Goal: Information Seeking & Learning: Learn about a topic

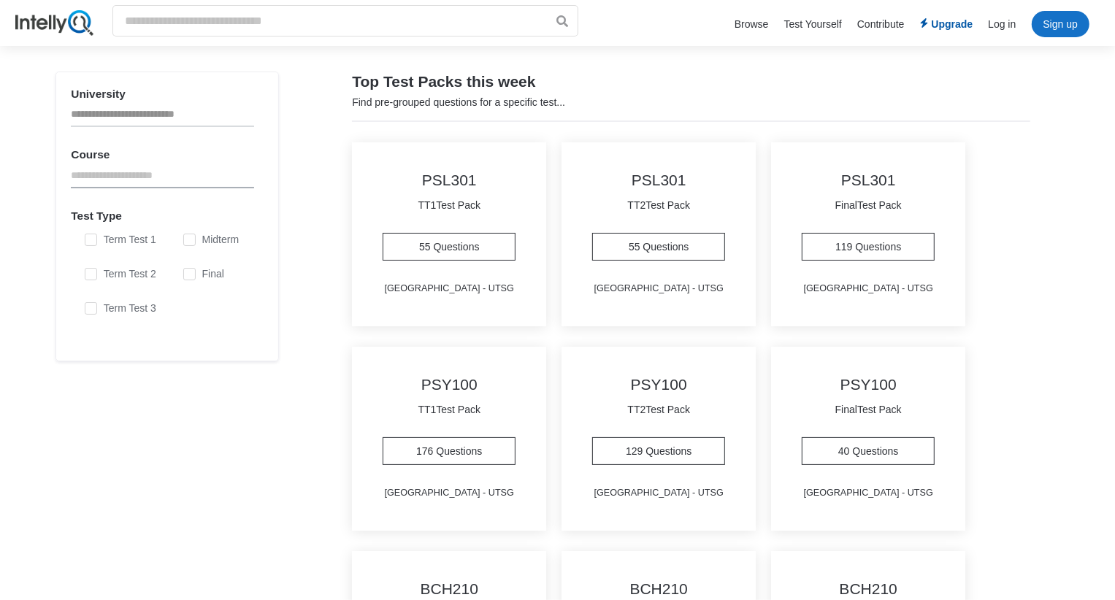
click at [1056, 15] on li "Sign up" at bounding box center [1061, 24] width 58 height 26
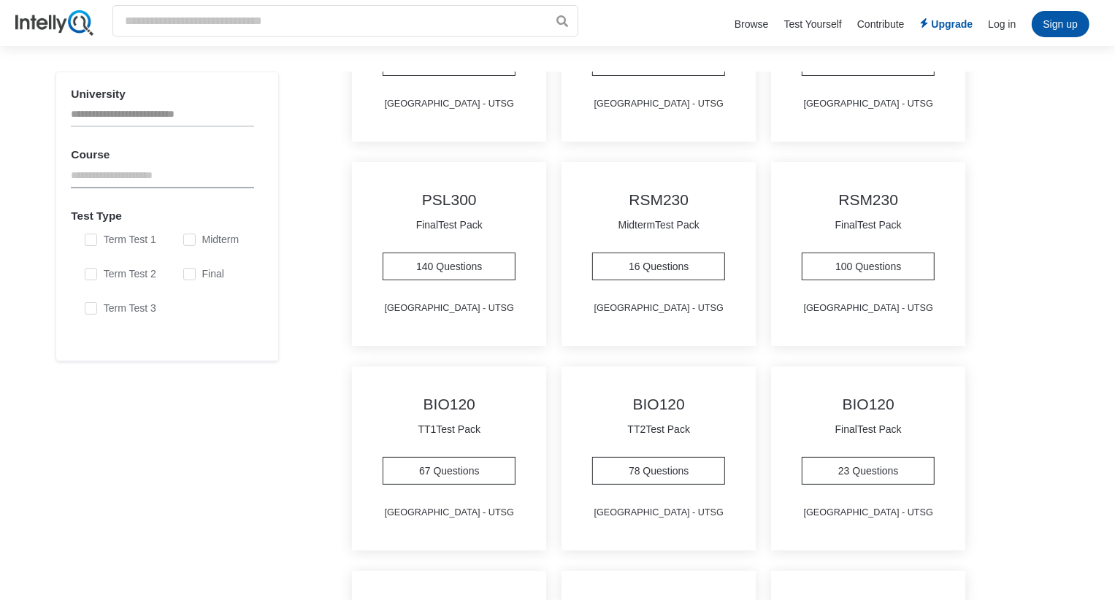
scroll to position [806, 0]
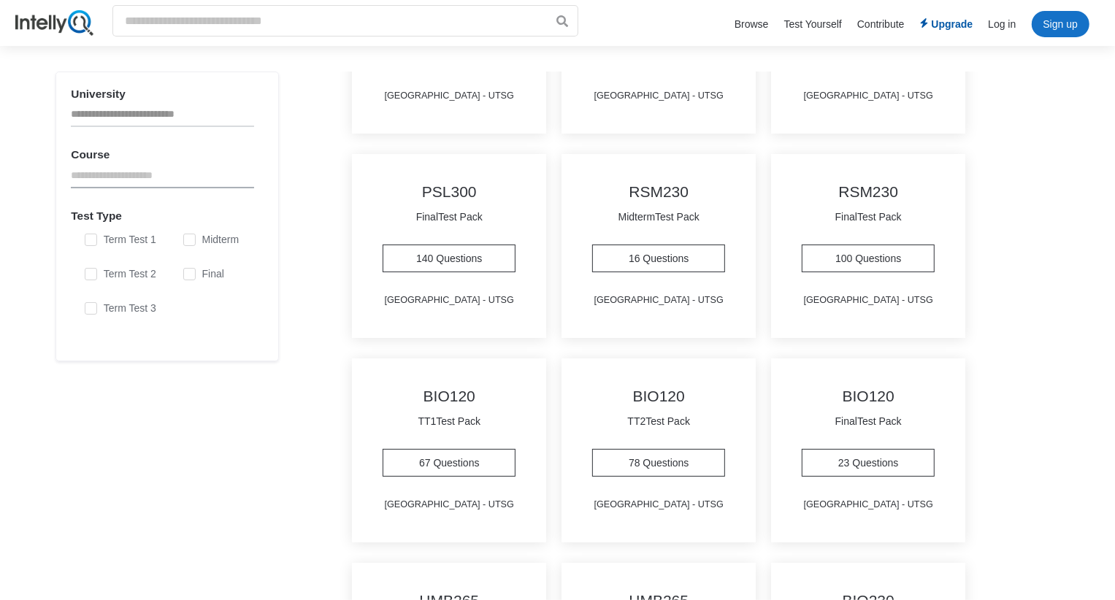
click at [1070, 15] on li "Sign up" at bounding box center [1061, 24] width 58 height 26
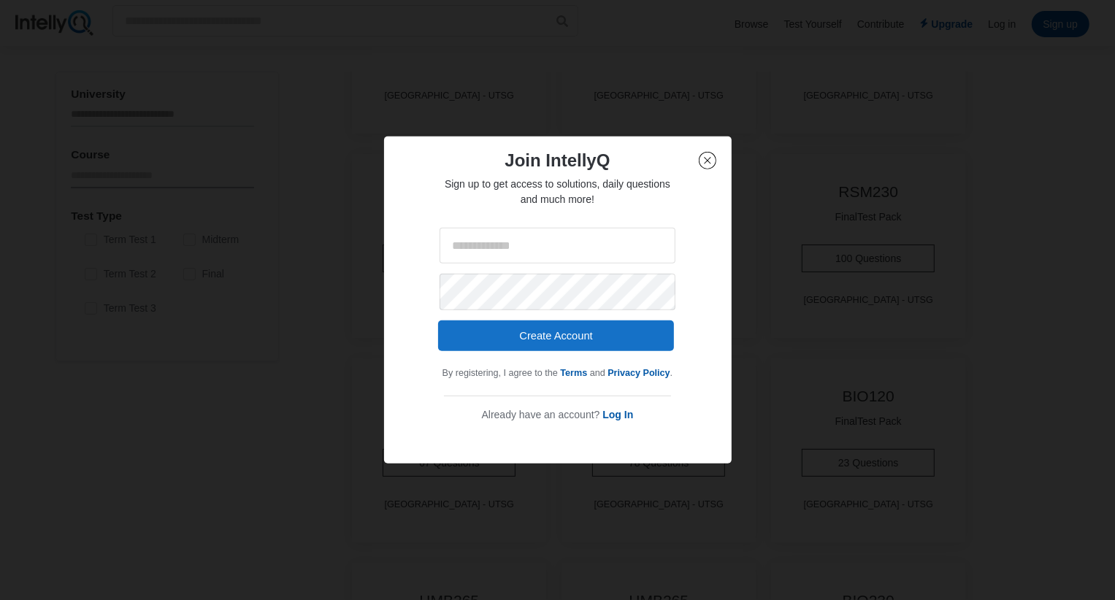
click at [578, 340] on button "Create Account" at bounding box center [556, 336] width 237 height 31
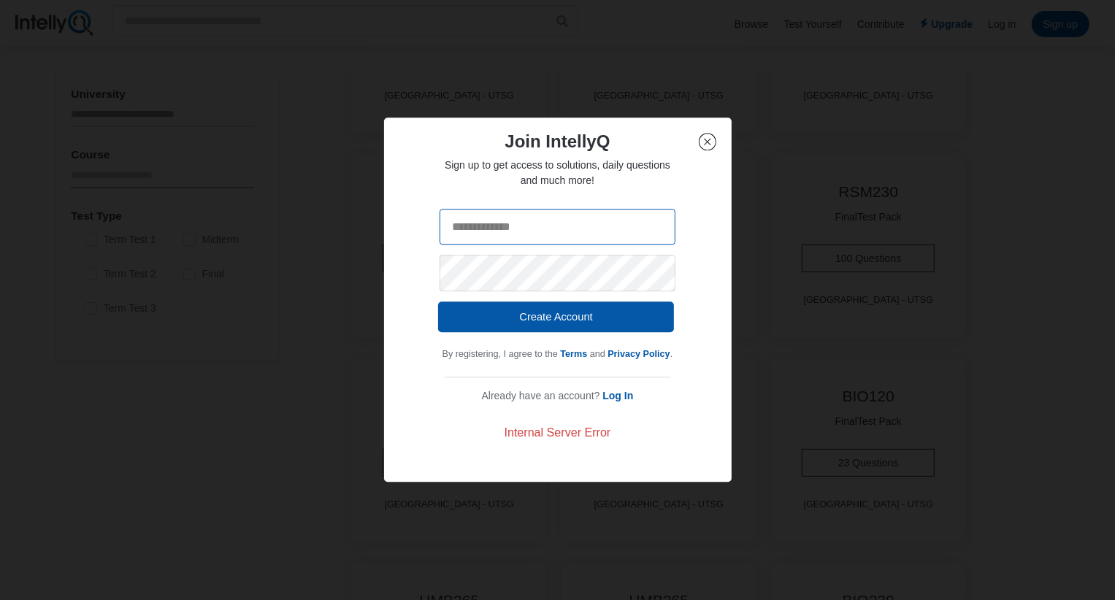
click at [533, 233] on input "email" at bounding box center [558, 227] width 237 height 37
type input "**********"
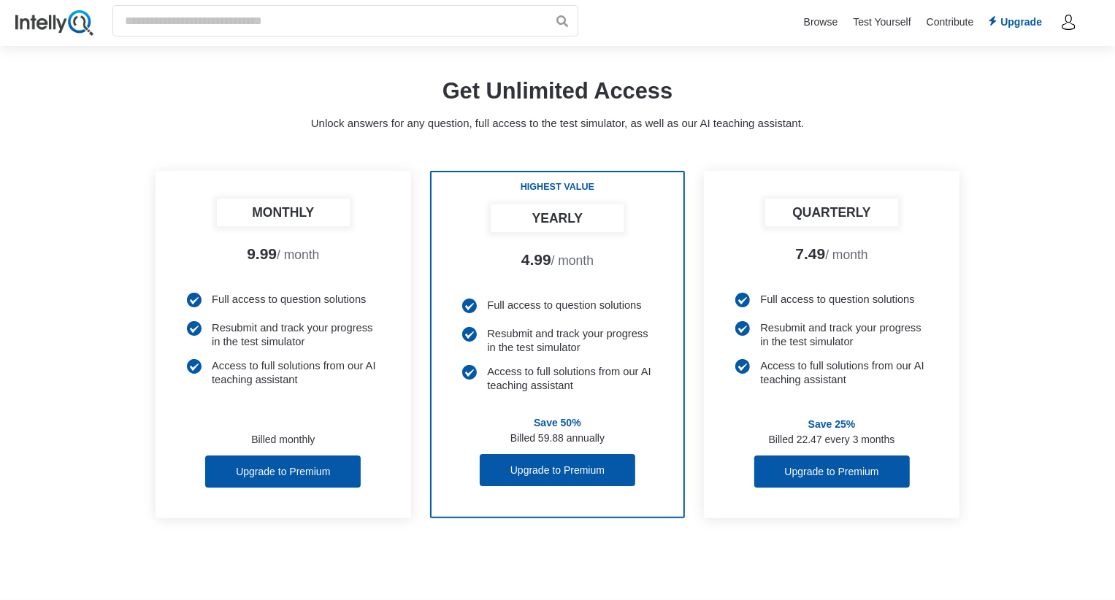
click at [856, 22] on link "Test Yourself" at bounding box center [882, 22] width 58 height 12
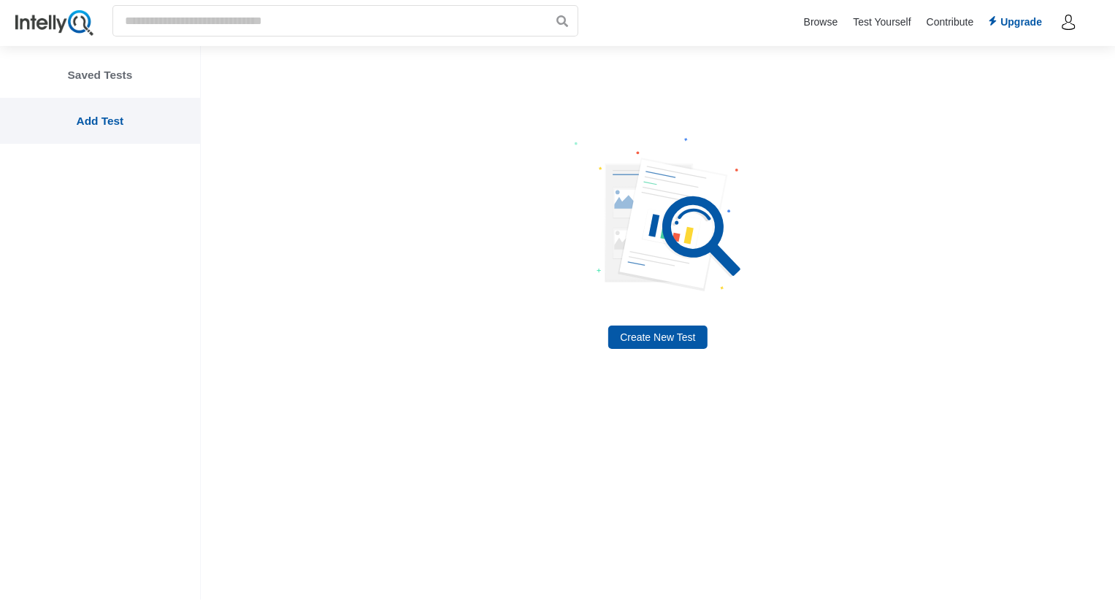
click at [826, 25] on link "Browse" at bounding box center [821, 22] width 34 height 12
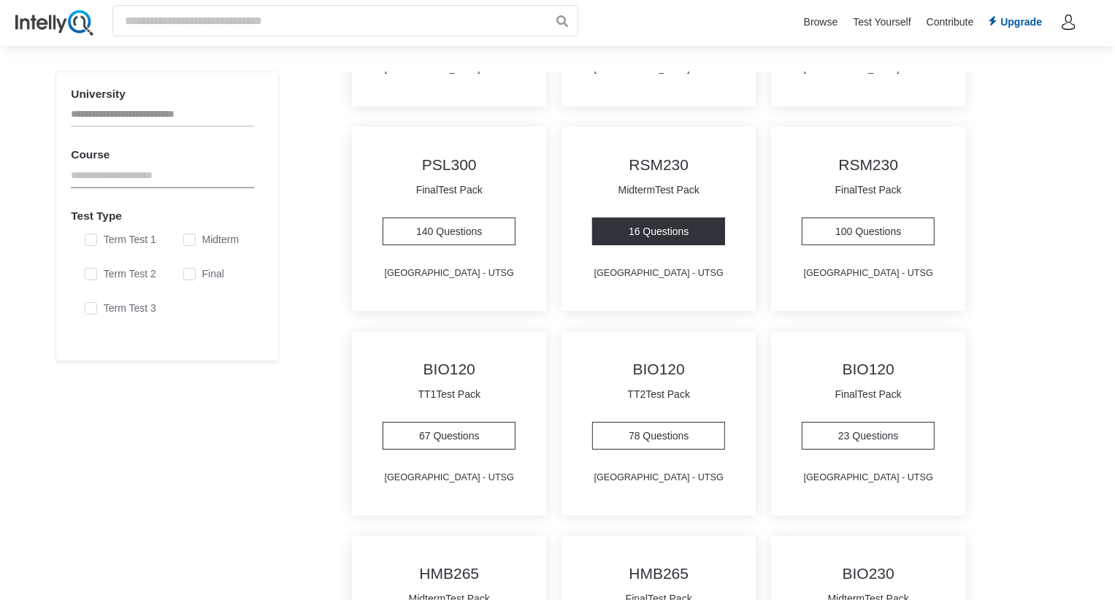
scroll to position [834, 0]
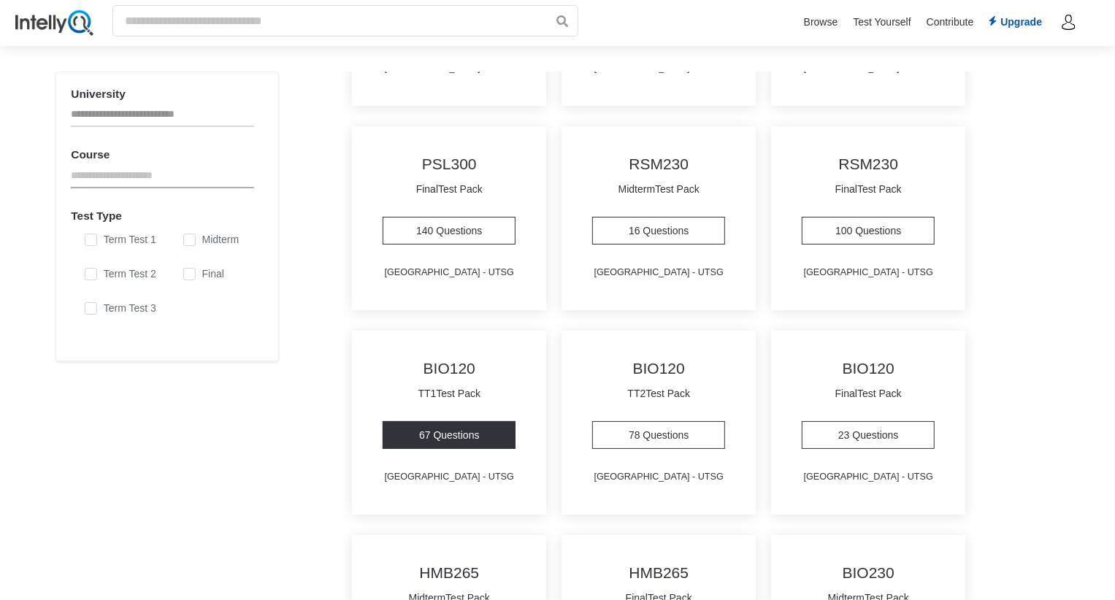
click at [460, 432] on link "67 Questions" at bounding box center [449, 435] width 133 height 28
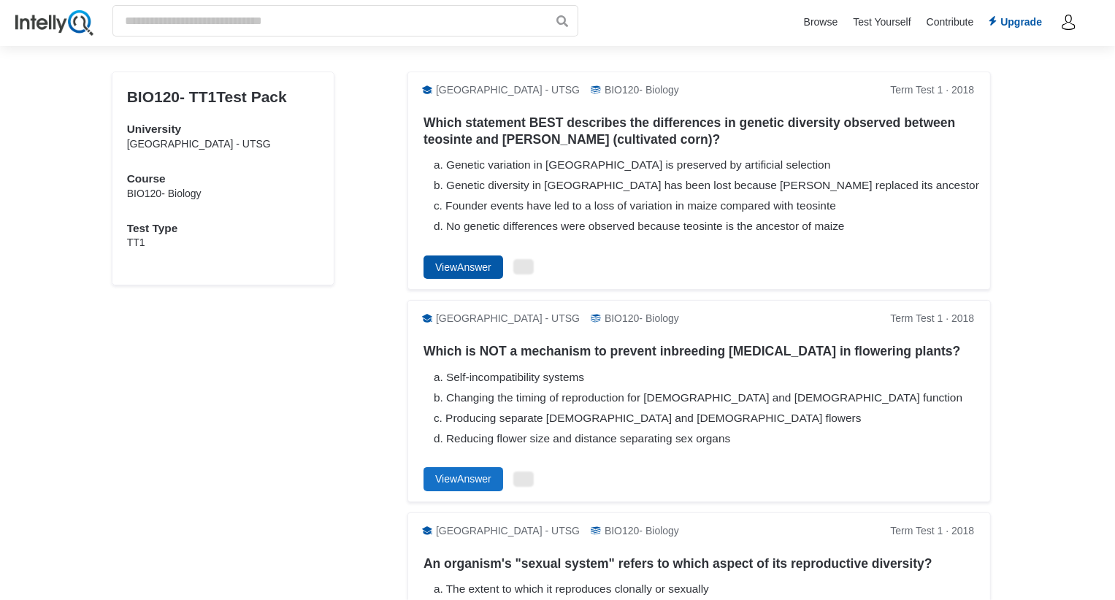
click at [464, 268] on button "View Answer" at bounding box center [464, 267] width 80 height 23
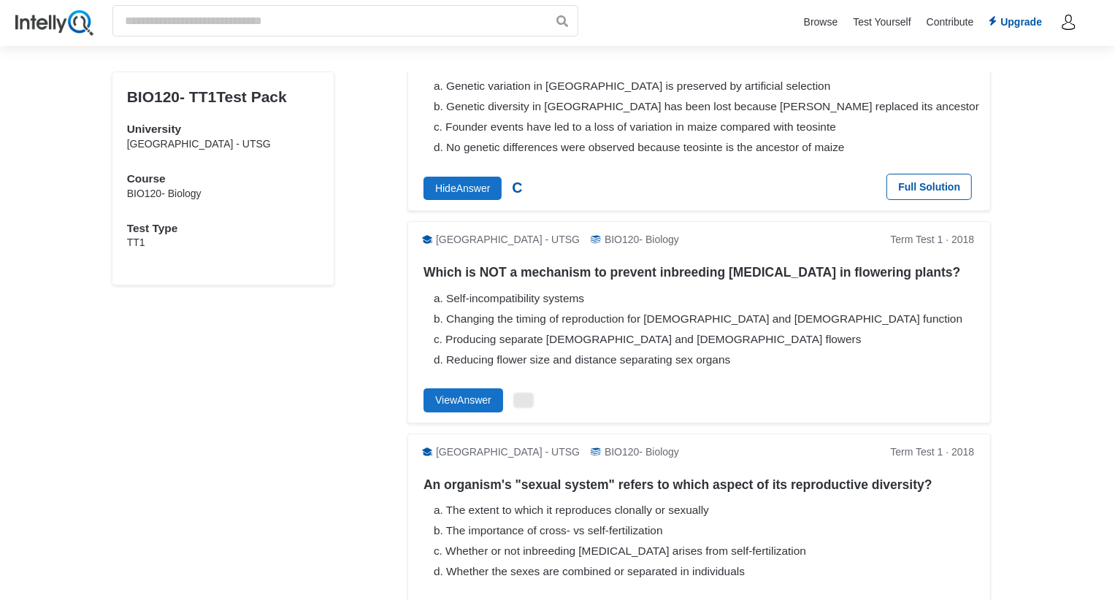
scroll to position [80, 0]
click at [448, 387] on button "View Answer" at bounding box center [464, 398] width 80 height 23
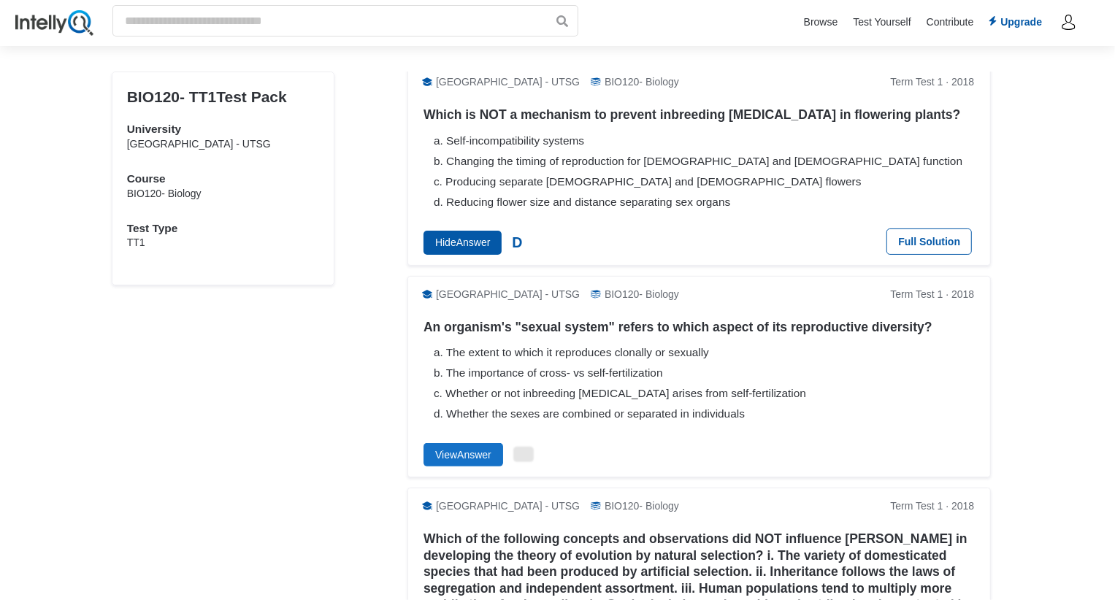
scroll to position [241, 0]
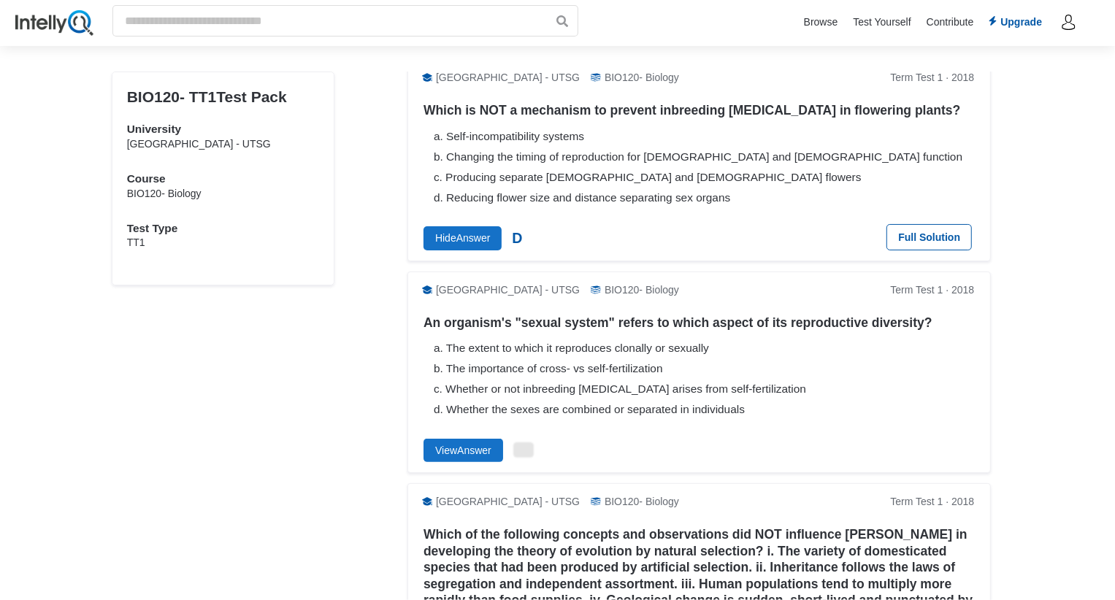
click at [446, 437] on link "University of Toronto - UTSG BIO120 - Biology Term Test 1 · 2018 An organism's …" at bounding box center [700, 373] width 584 height 202
click at [476, 459] on button "View Answer" at bounding box center [464, 450] width 80 height 23
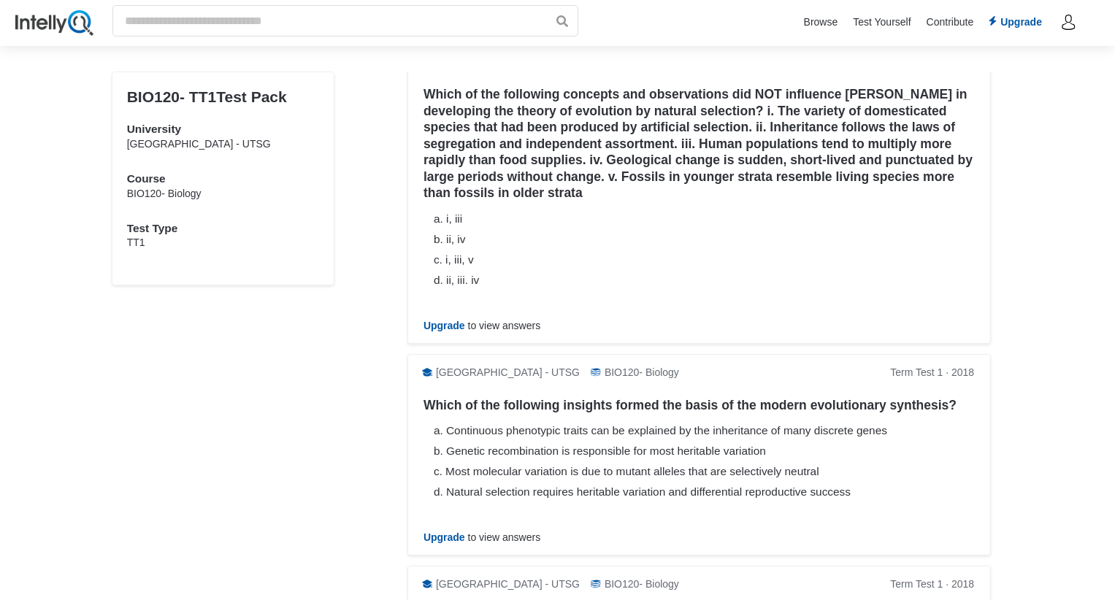
scroll to position [657, 0]
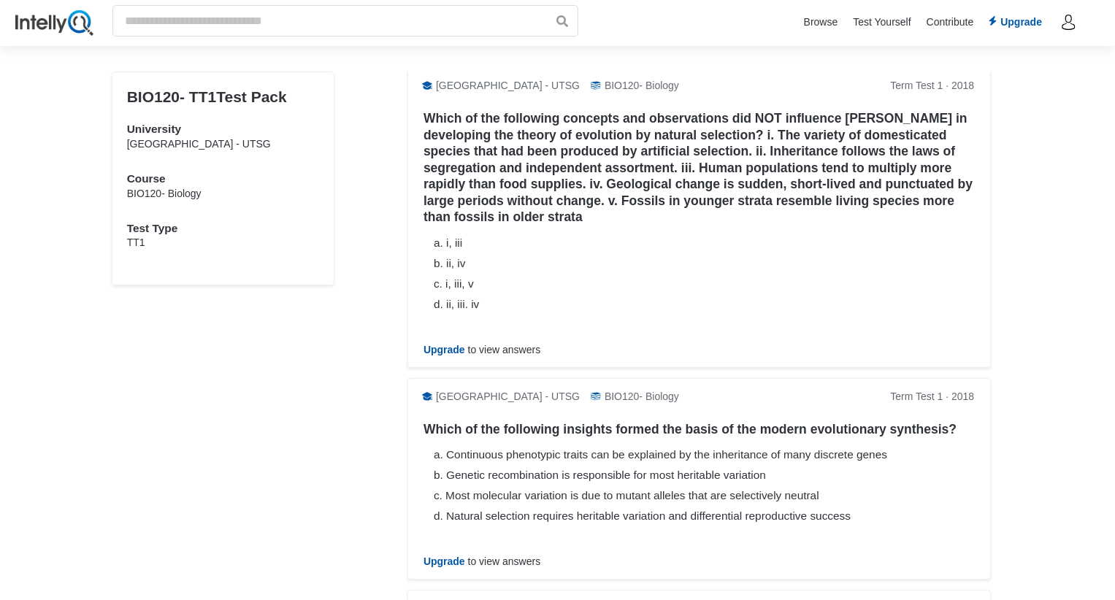
click at [446, 359] on link "University of Toronto - UTSG BIO120 - Biology Term Test 1 · 2018 Which of the f…" at bounding box center [700, 217] width 584 height 301
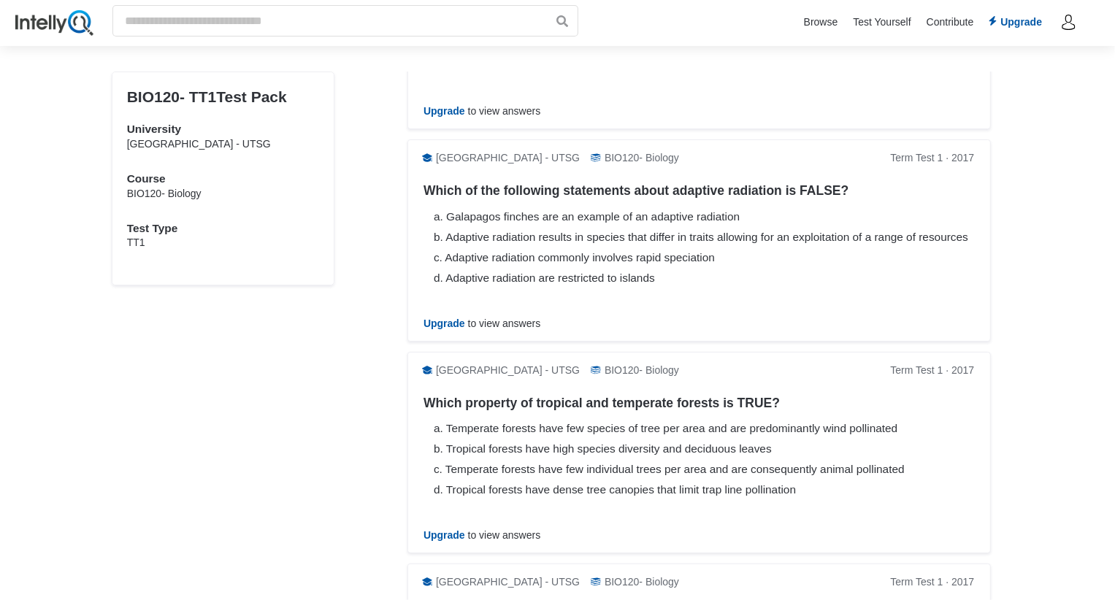
scroll to position [6183, 0]
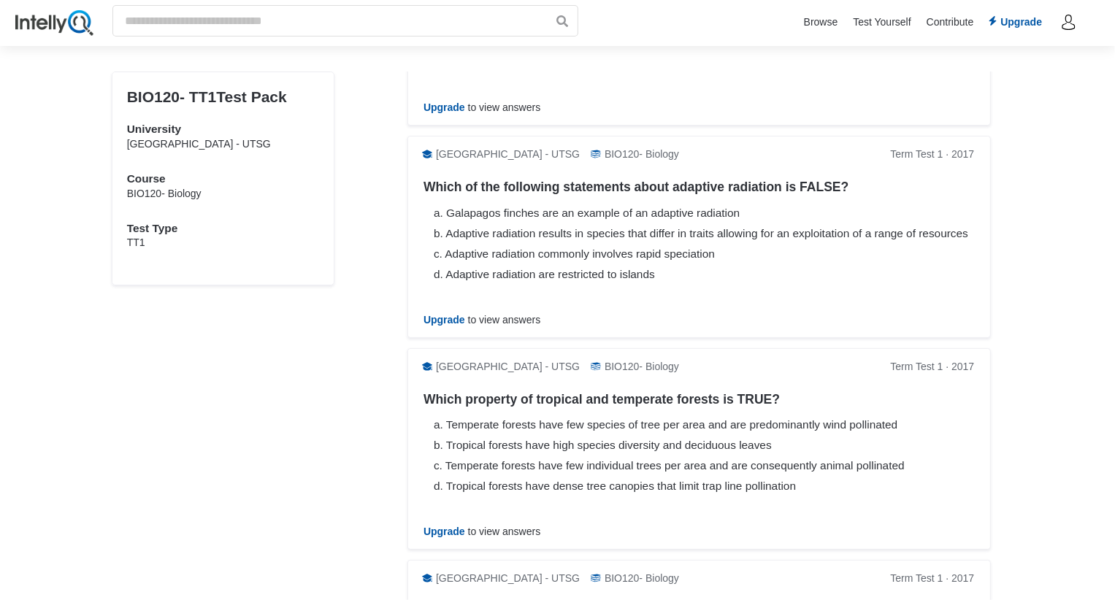
drag, startPoint x: 678, startPoint y: 210, endPoint x: 409, endPoint y: 209, distance: 268.8
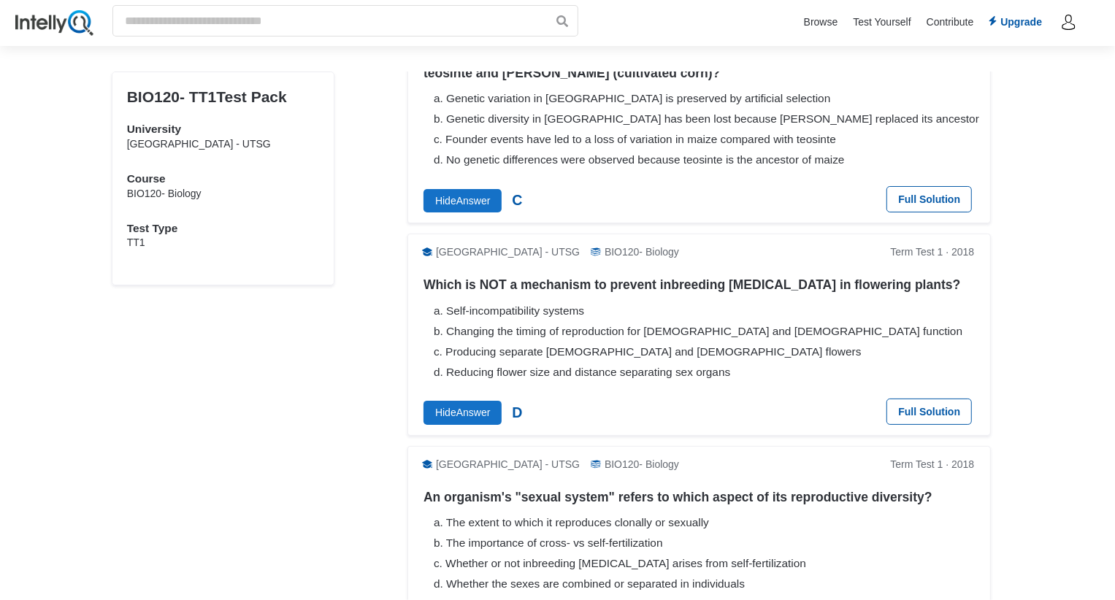
scroll to position [0, 0]
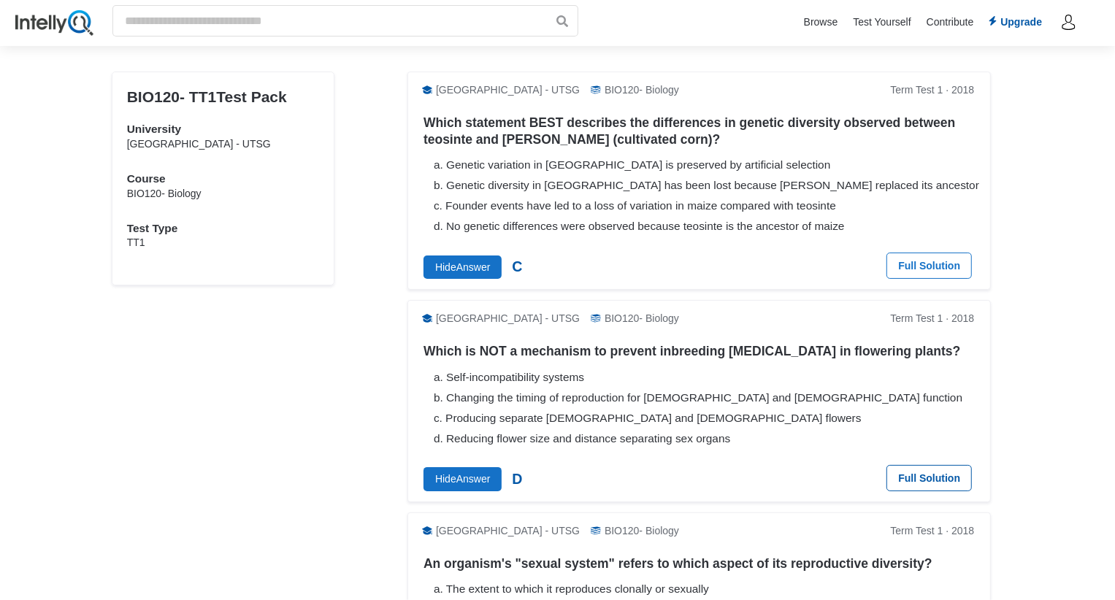
click at [939, 264] on span "Full Solution" at bounding box center [929, 266] width 85 height 26
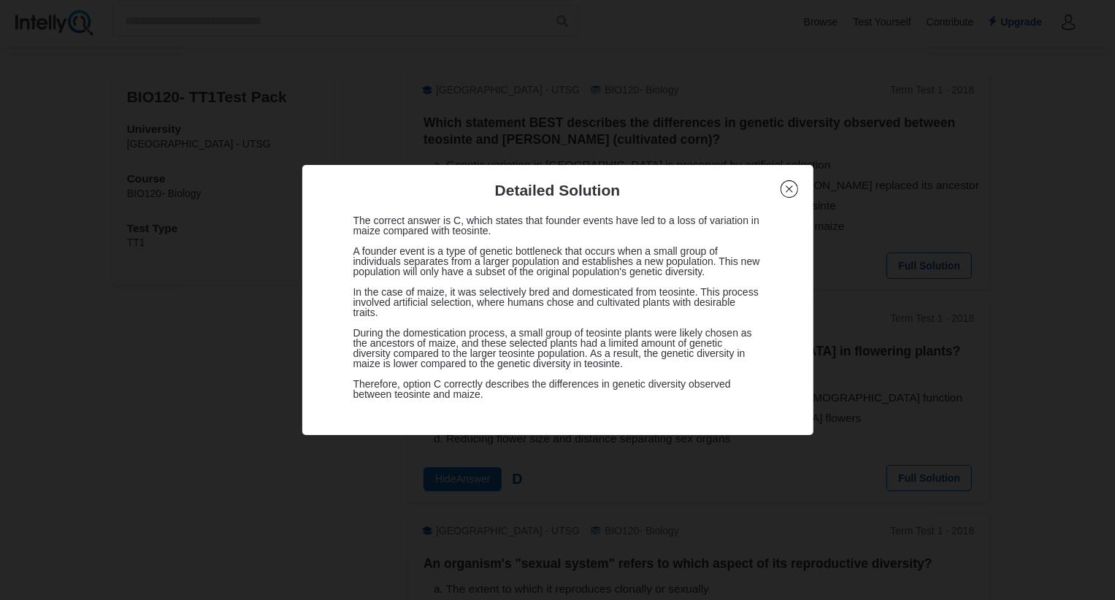
click at [782, 187] on img at bounding box center [790, 189] width 18 height 18
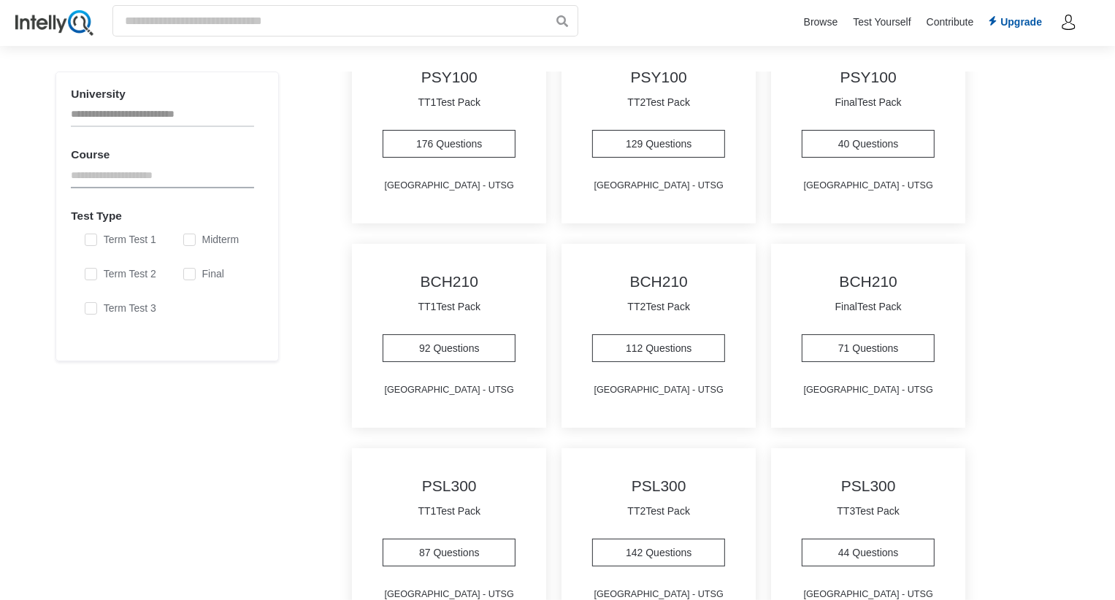
scroll to position [153, 0]
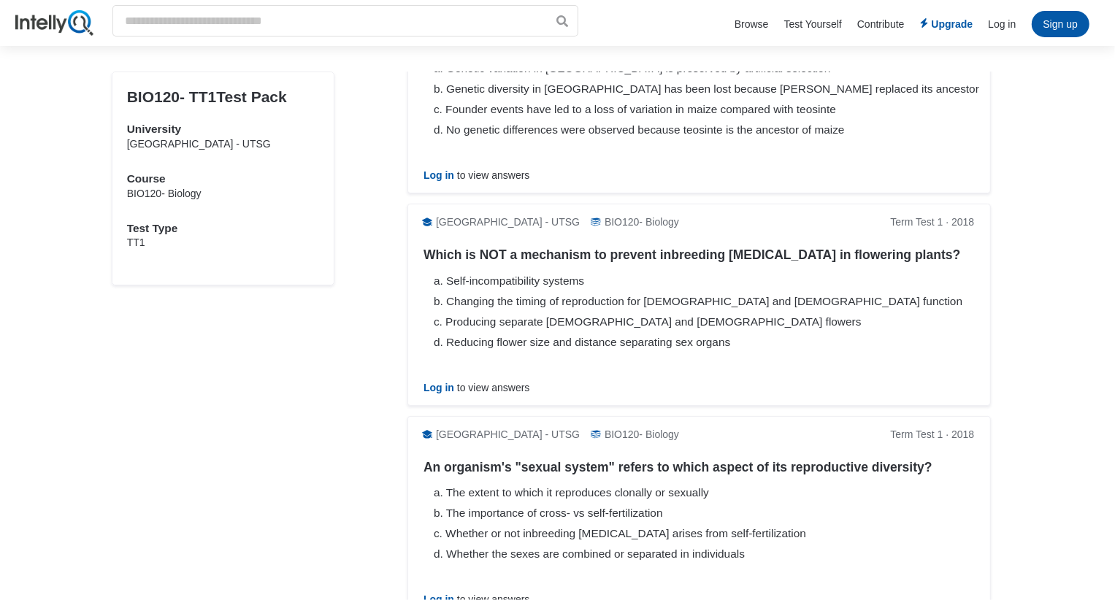
scroll to position [123, 0]
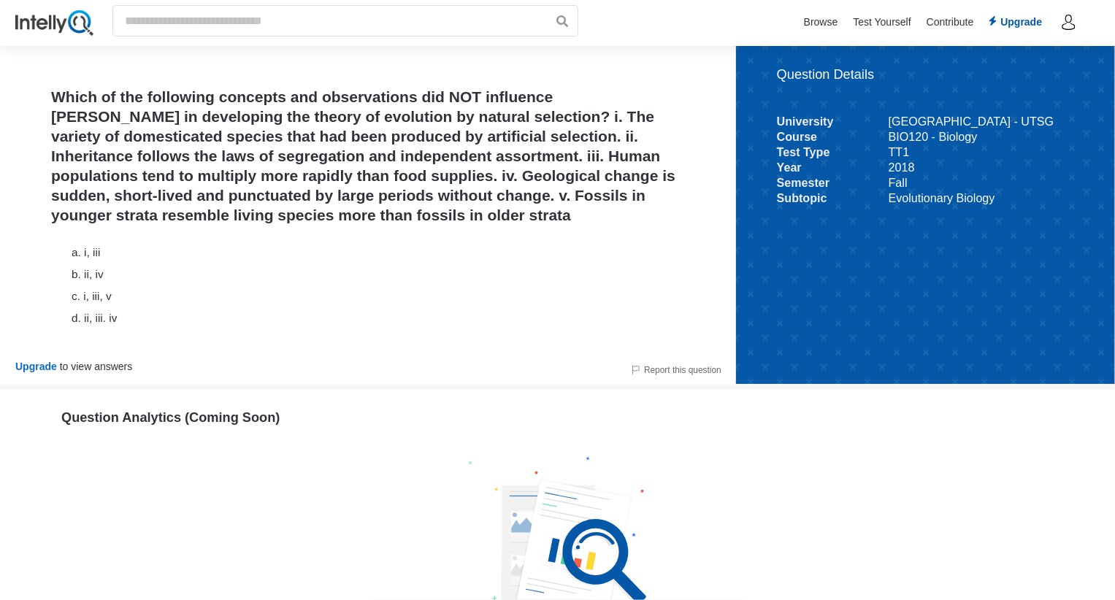
click at [33, 364] on span "Upgrade" at bounding box center [36, 367] width 42 height 12
